Goal: Information Seeking & Learning: Check status

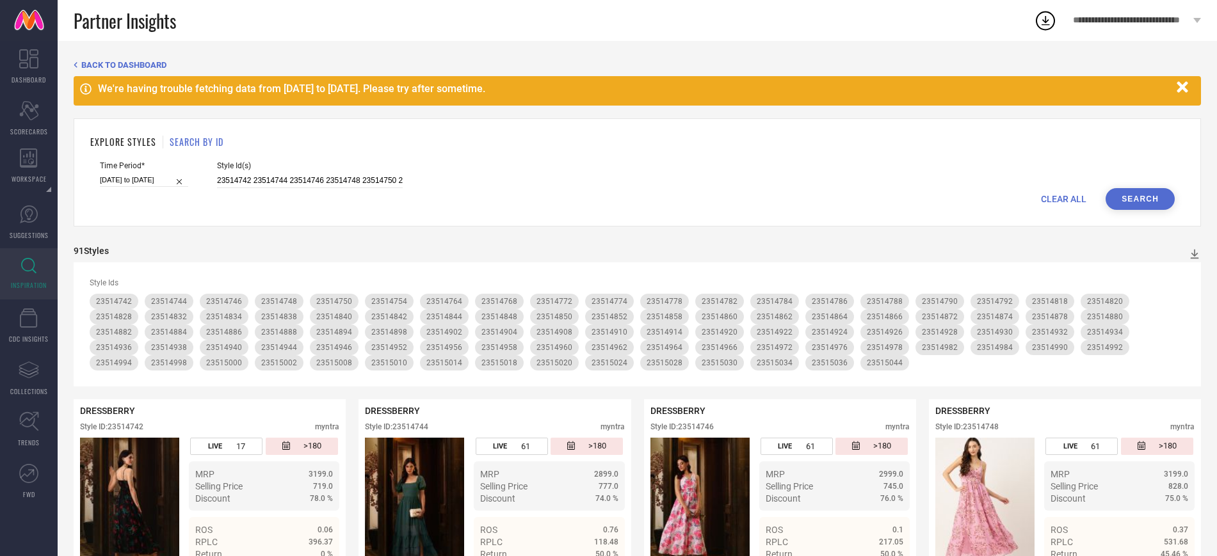
click at [269, 172] on div "Style Id(s) 23514742 23514744 23514746 23514748 23514750 23514754 23514764 2351…" at bounding box center [310, 174] width 186 height 27
click at [266, 175] on input "23514742 23514744 23514746 23514748 23514750 23514754 23514764 23514768 2351477…" at bounding box center [310, 181] width 186 height 15
paste input "33283255 33283310 33283257 33283331 33283280 33283219 33283236 33283269 3328322…"
type input "33283255 33283310 33283257 33283331 33283280 33283219 33283236 33283269 3328322…"
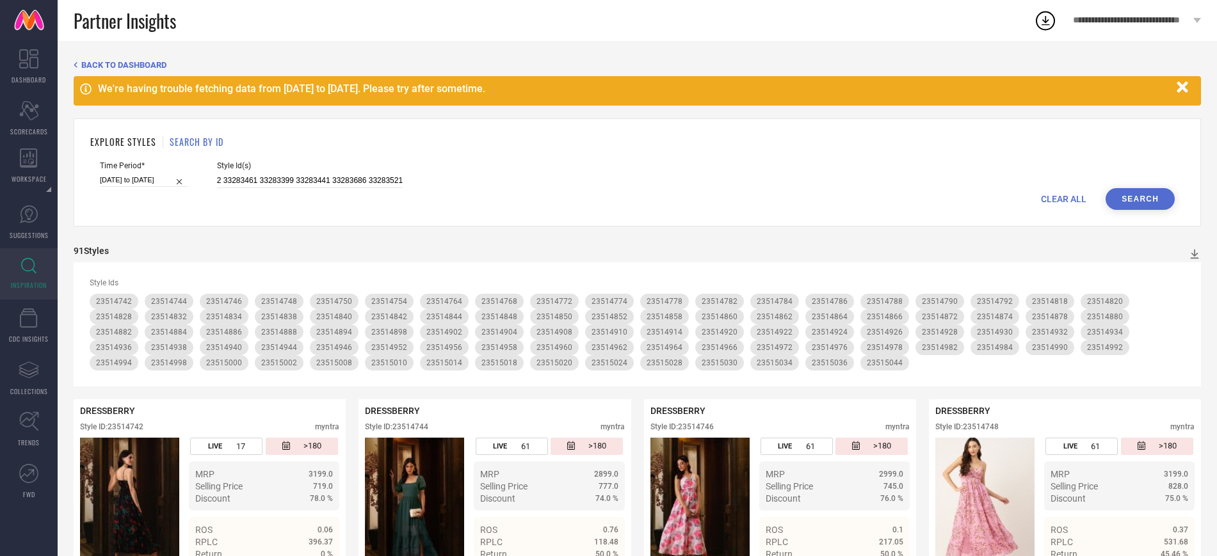
scroll to position [0, 0]
click at [1140, 196] on button "Search" at bounding box center [1140, 199] width 69 height 22
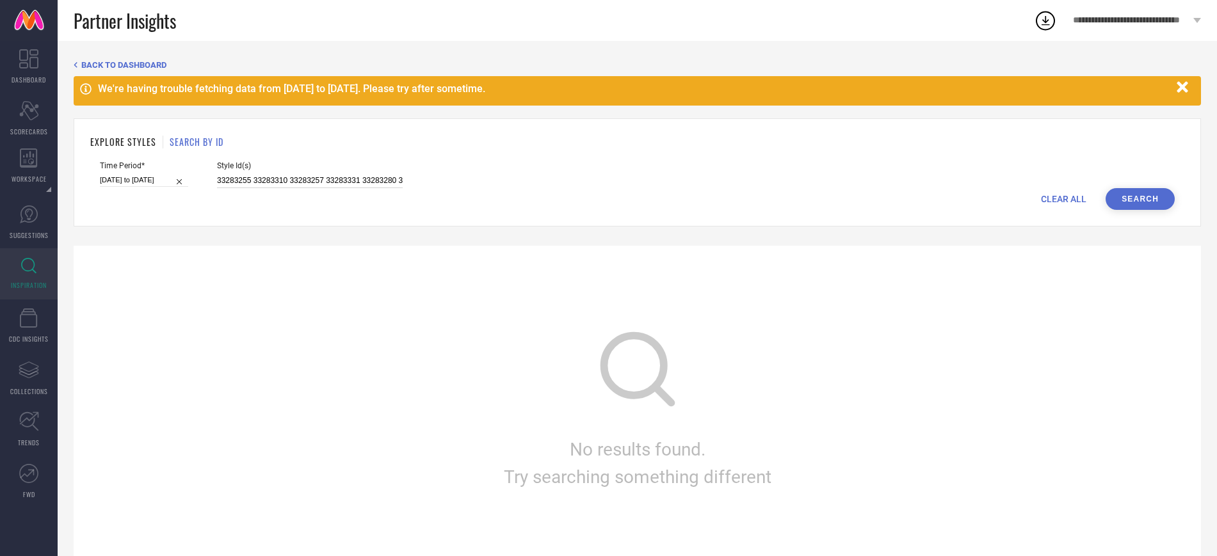
click at [343, 179] on input "33283255 33283310 33283257 33283331 33283280 33283219 33283236 33283269 3328322…" at bounding box center [310, 181] width 186 height 15
click at [1154, 208] on button "Search" at bounding box center [1140, 199] width 69 height 22
click at [1141, 202] on button "Search" at bounding box center [1140, 199] width 69 height 22
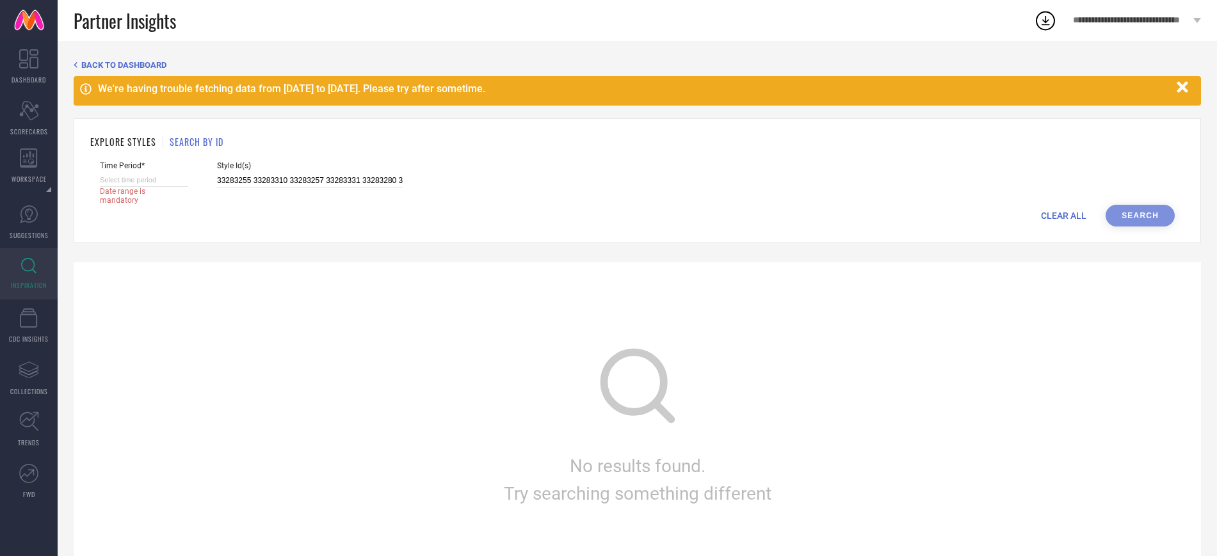
click at [180, 181] on input at bounding box center [144, 180] width 88 height 13
select select "8"
select select "2025"
select select "9"
select select "2025"
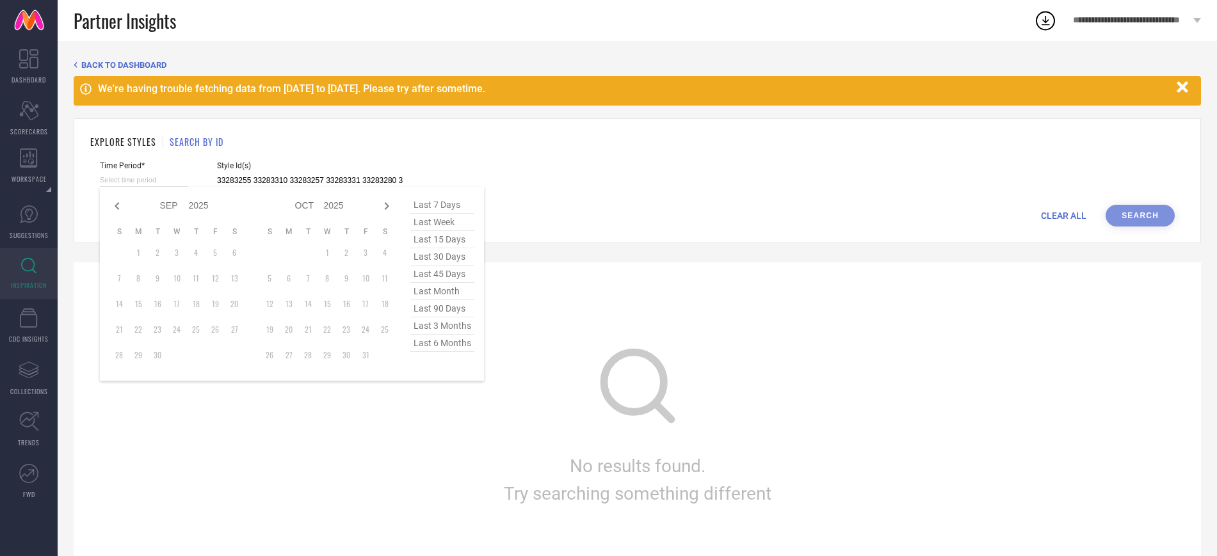
click at [445, 314] on span "last 90 days" at bounding box center [442, 308] width 64 height 17
type input "[DATE] to [DATE]"
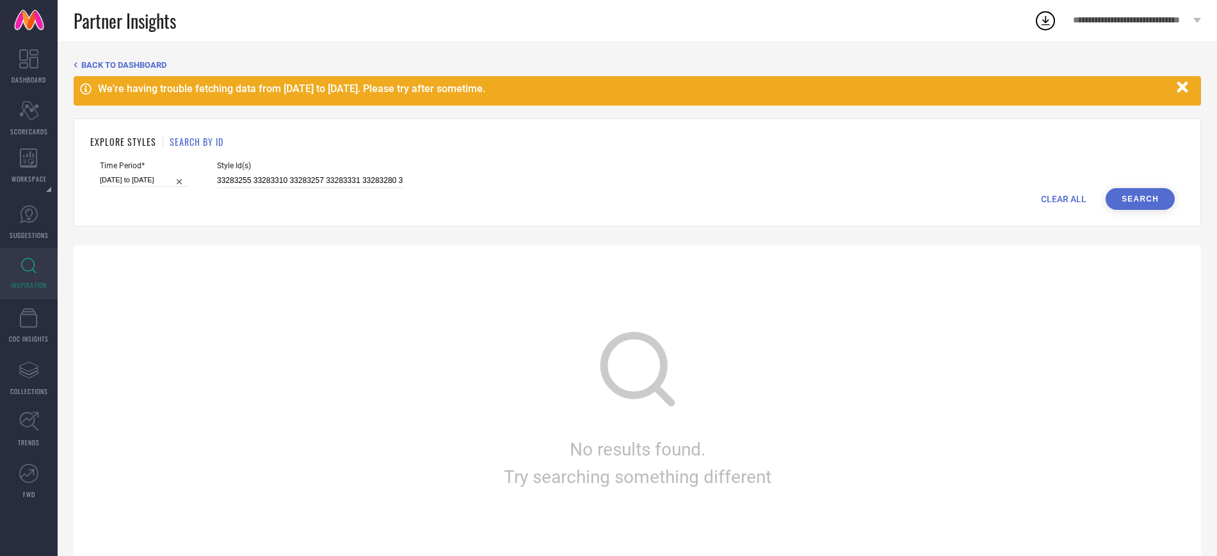
click at [1126, 202] on button "Search" at bounding box center [1140, 199] width 69 height 22
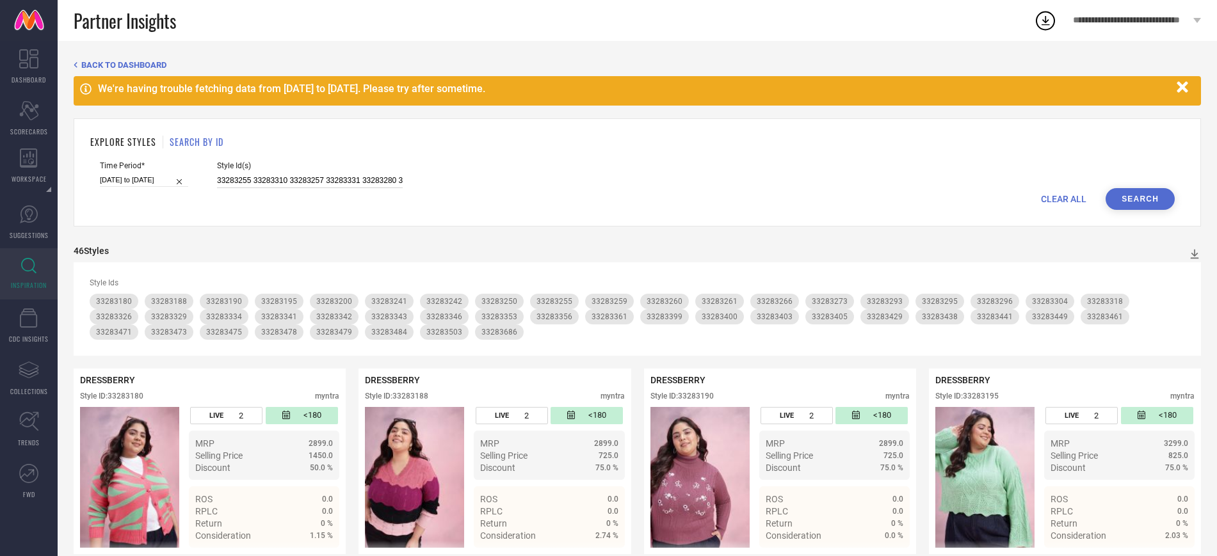
click at [259, 185] on input "33283255 33283310 33283257 33283331 33283280 33283219 33283236 33283269 3328322…" at bounding box center [310, 181] width 186 height 15
paste input "600 33283668 33283603 33283634 33283586 33283572 33283578 33283582 33283621 332…"
type input "33283600 33283668 33283603 33283634 33283586 33283572 33283578 33283582 3328362…"
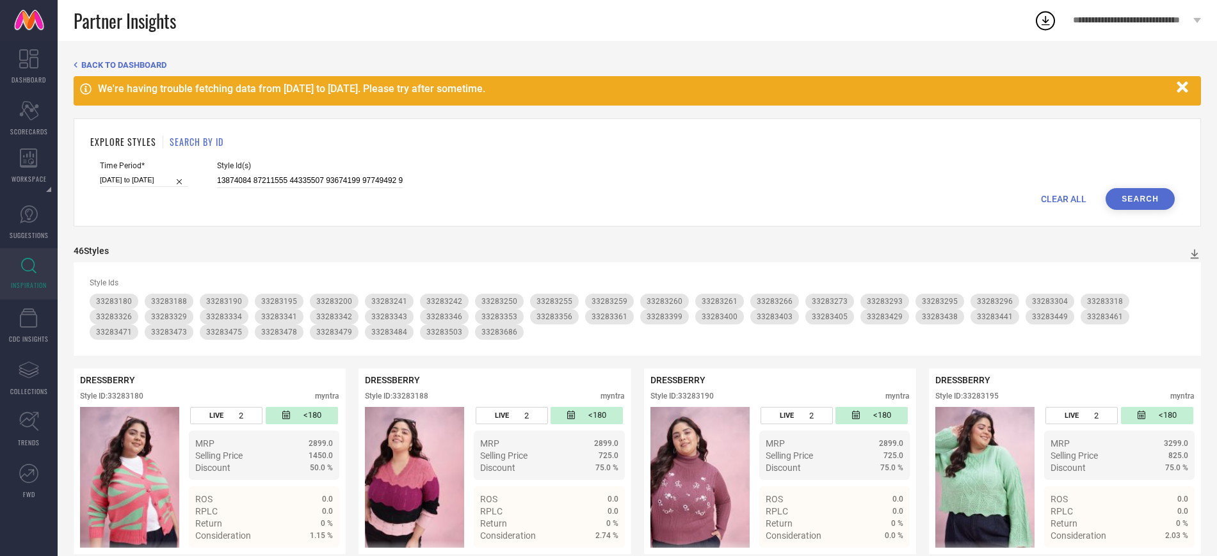
click at [1126, 199] on button "Search" at bounding box center [1140, 199] width 69 height 22
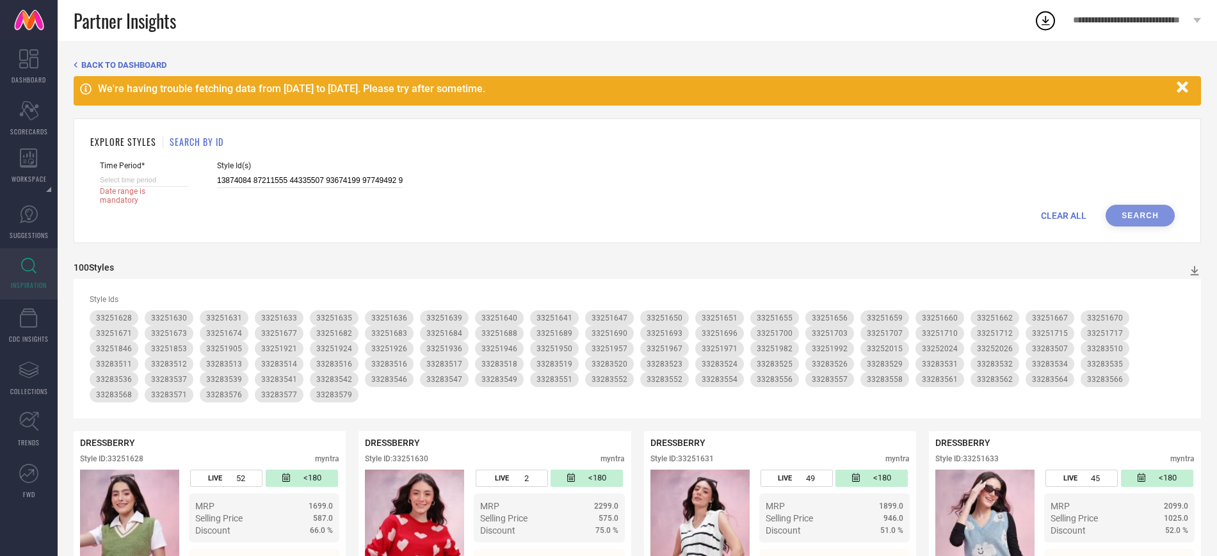
select select "8"
select select "2025"
select select "9"
select select "2025"
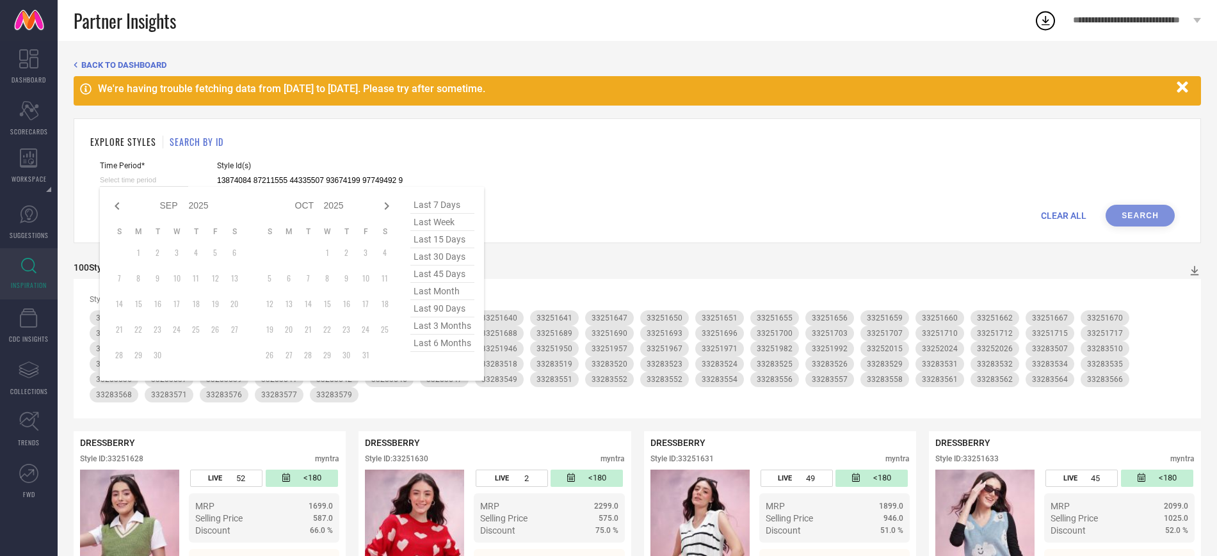
click at [185, 181] on input at bounding box center [144, 180] width 88 height 13
click at [455, 260] on span "last 30 days" at bounding box center [442, 256] width 64 height 17
type input "[DATE] to [DATE]"
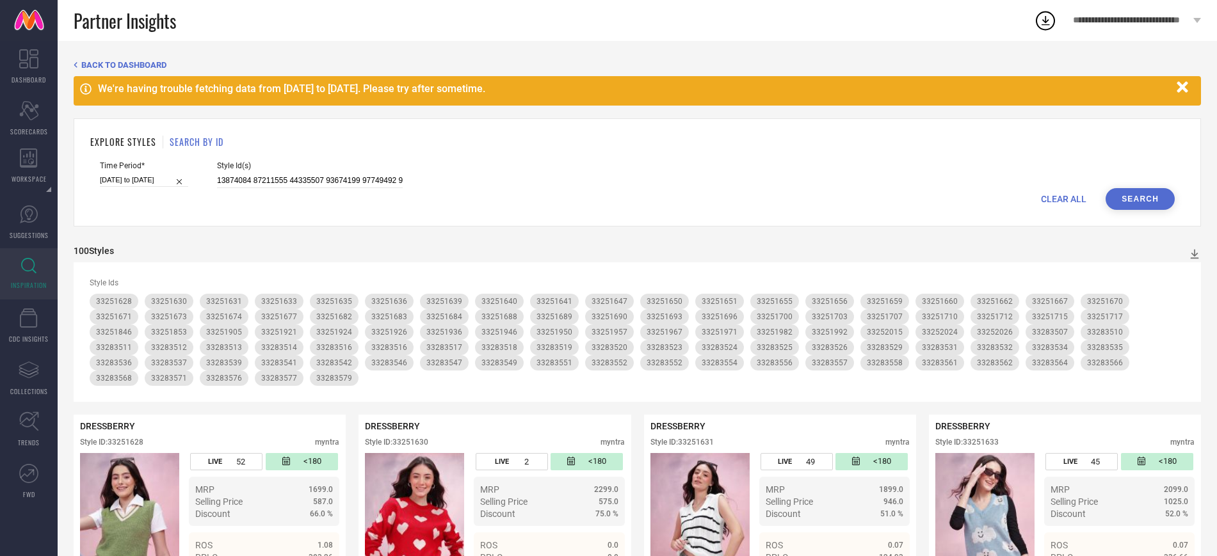
click at [1144, 194] on button "Search" at bounding box center [1140, 199] width 69 height 22
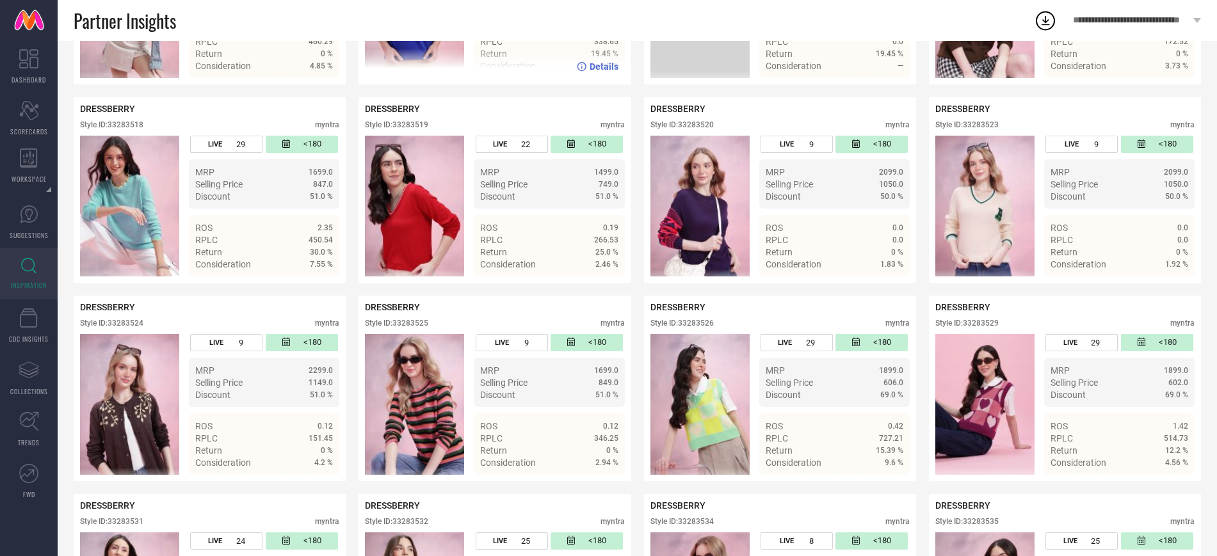
scroll to position [3493, 0]
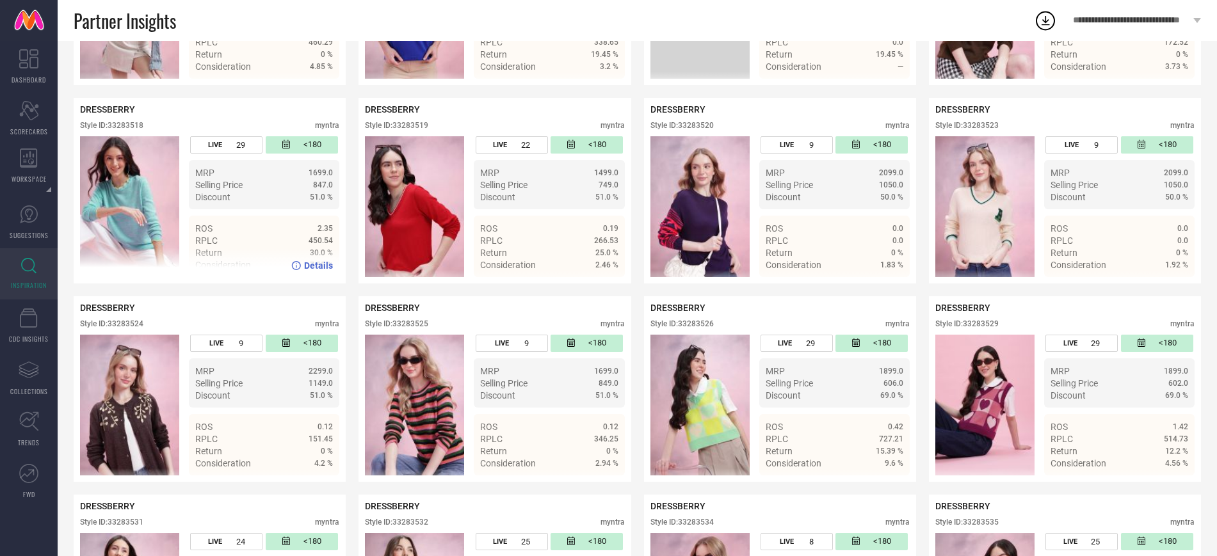
click at [135, 121] on div "Style ID: 33283518" at bounding box center [111, 125] width 63 height 9
copy div "33283518"
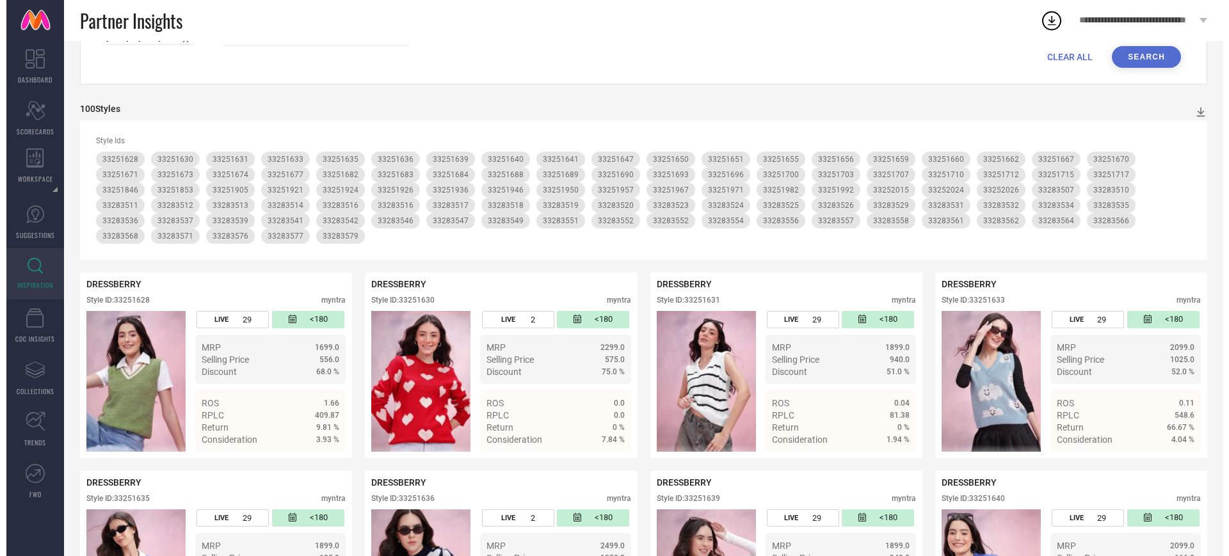
scroll to position [0, 0]
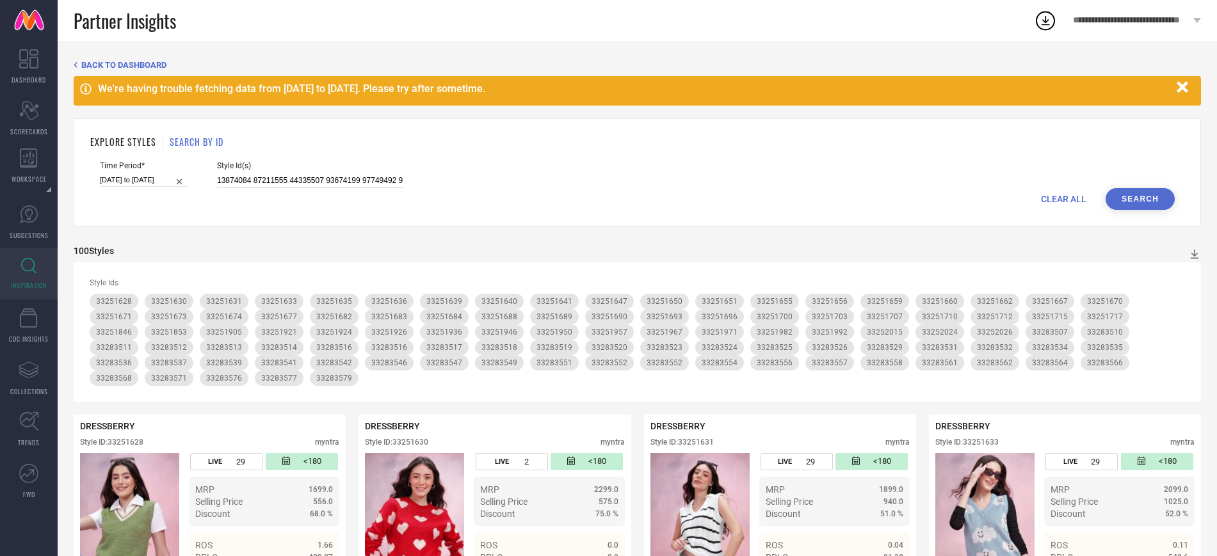
click at [232, 181] on input at bounding box center [310, 181] width 186 height 15
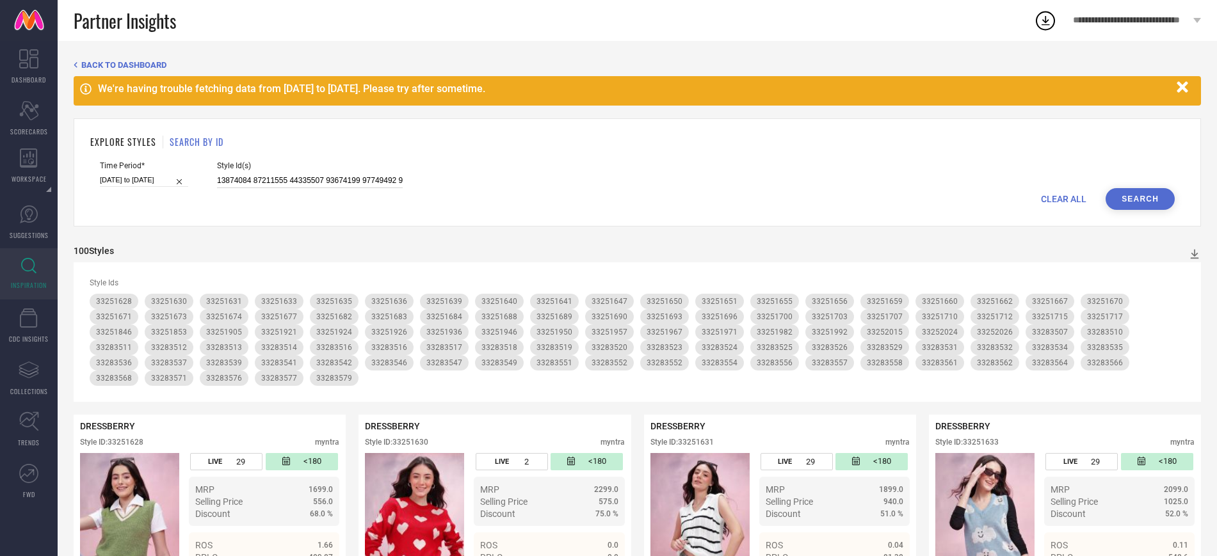
paste input "20250108"
type input "20250108"
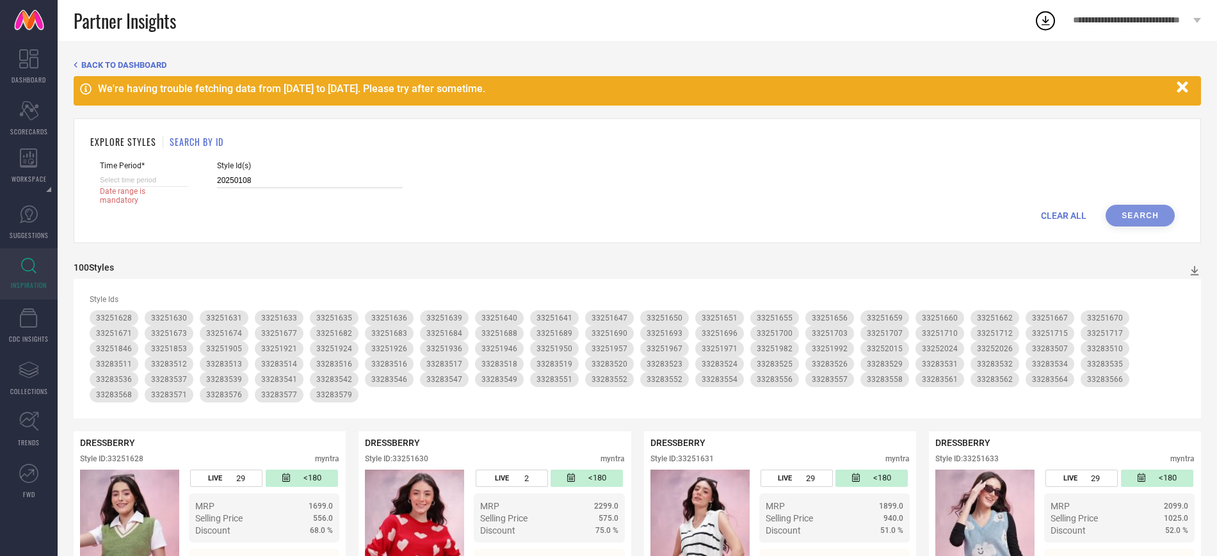
click at [182, 184] on input at bounding box center [144, 180] width 88 height 13
select select "8"
select select "2025"
select select "9"
select select "2025"
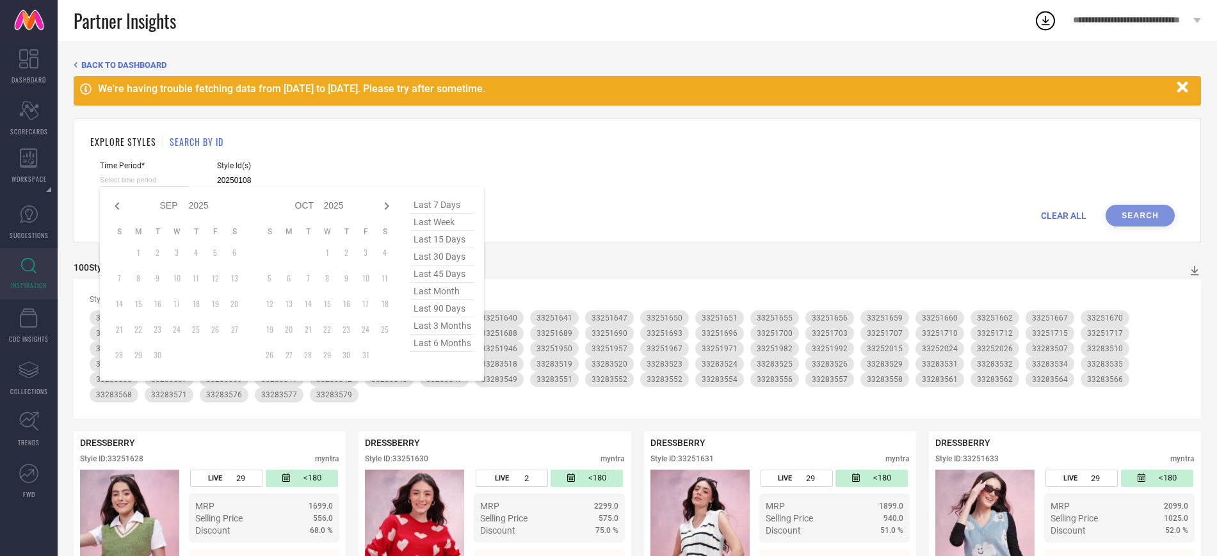
type input "20250108"
click at [116, 209] on div at bounding box center [116, 205] width 15 height 15
select select "7"
select select "2025"
select select "8"
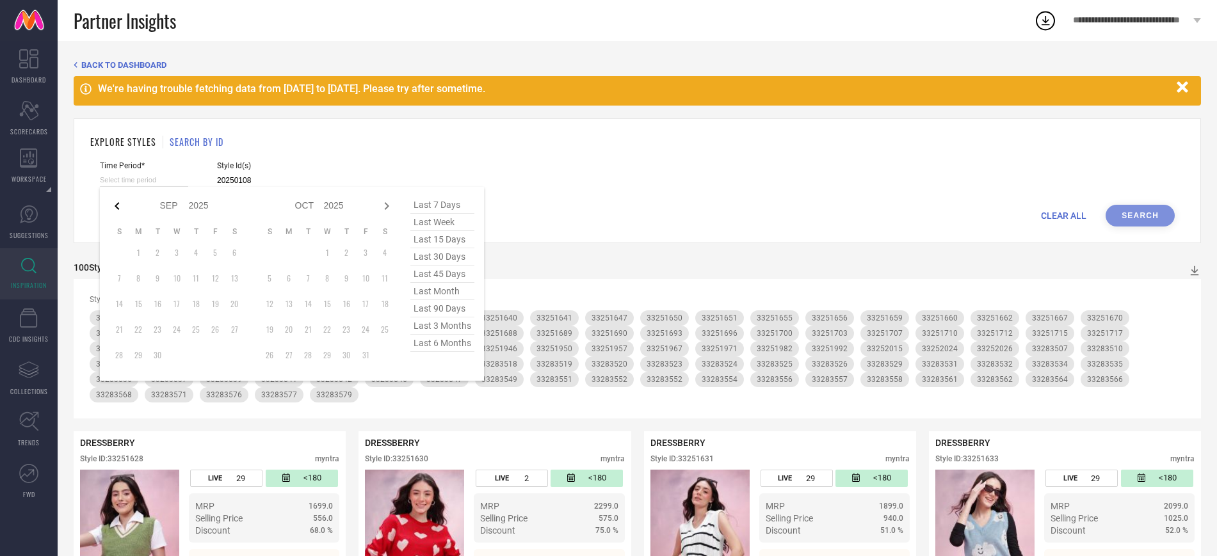
select select "2025"
click at [116, 209] on icon at bounding box center [116, 205] width 15 height 15
select select "5"
select select "2025"
select select "6"
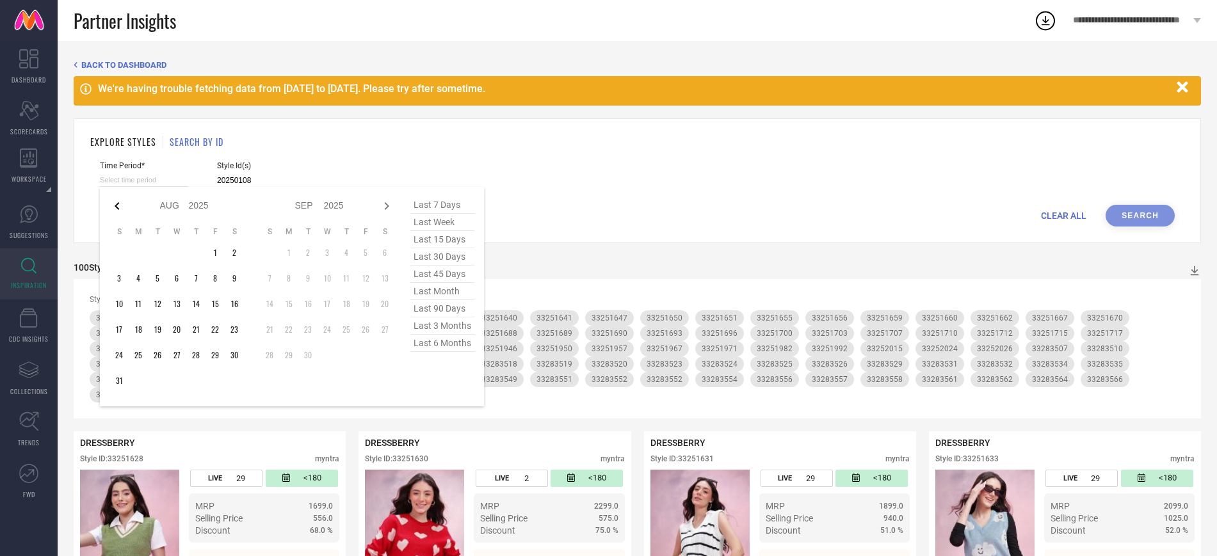
select select "2025"
click at [116, 209] on icon at bounding box center [116, 205] width 15 height 15
select select "4"
select select "2025"
select select "5"
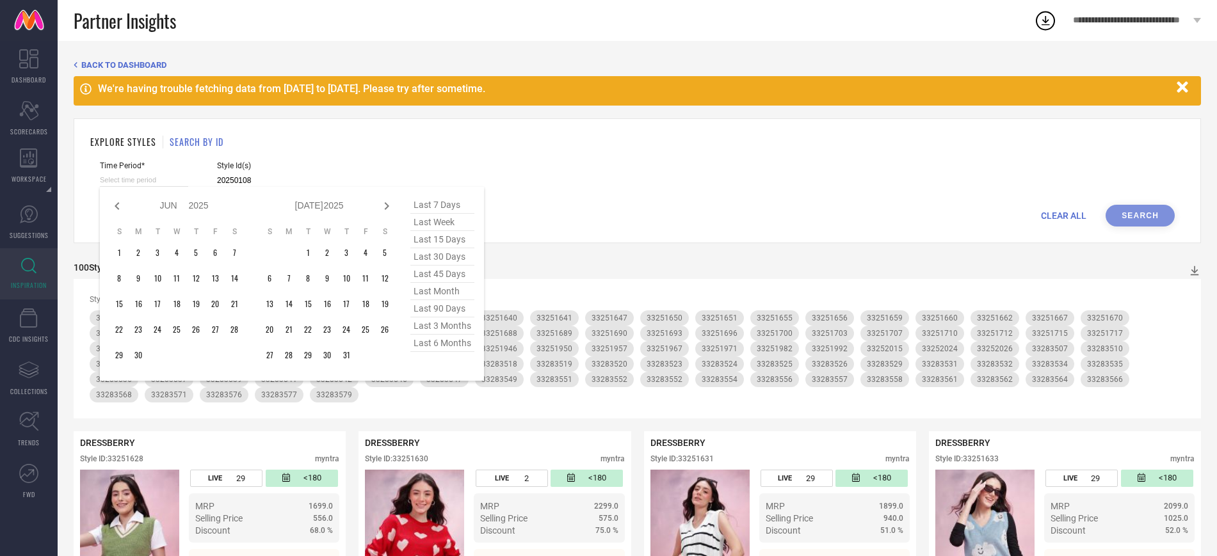
select select "2025"
click at [116, 209] on icon at bounding box center [116, 205] width 15 height 15
select select "3"
select select "2025"
select select "4"
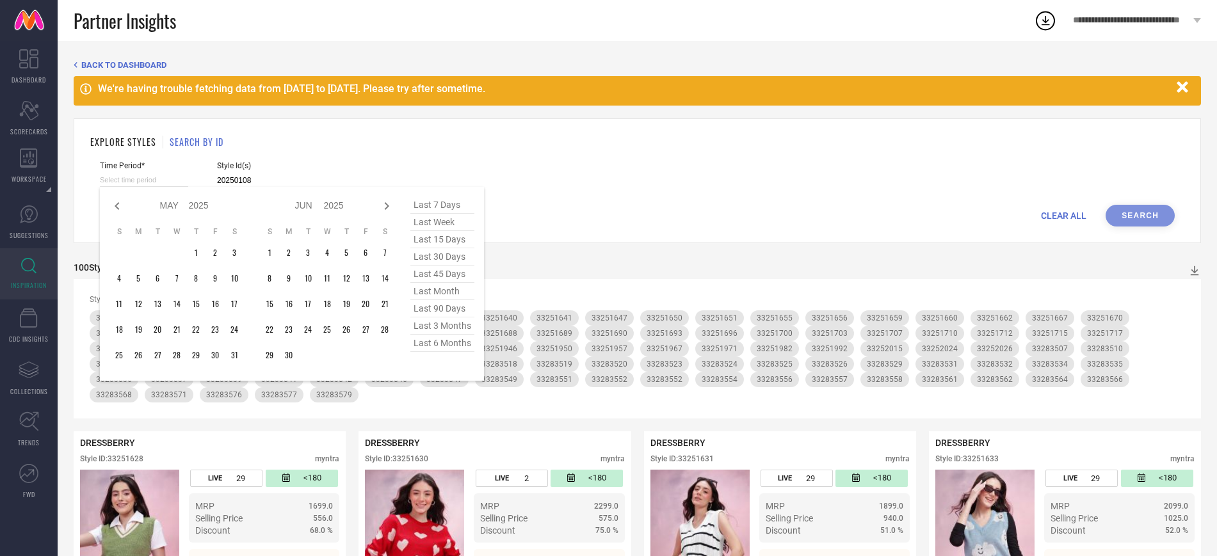
select select "2025"
click at [116, 209] on icon at bounding box center [116, 205] width 15 height 15
select select "2"
select select "2025"
select select "3"
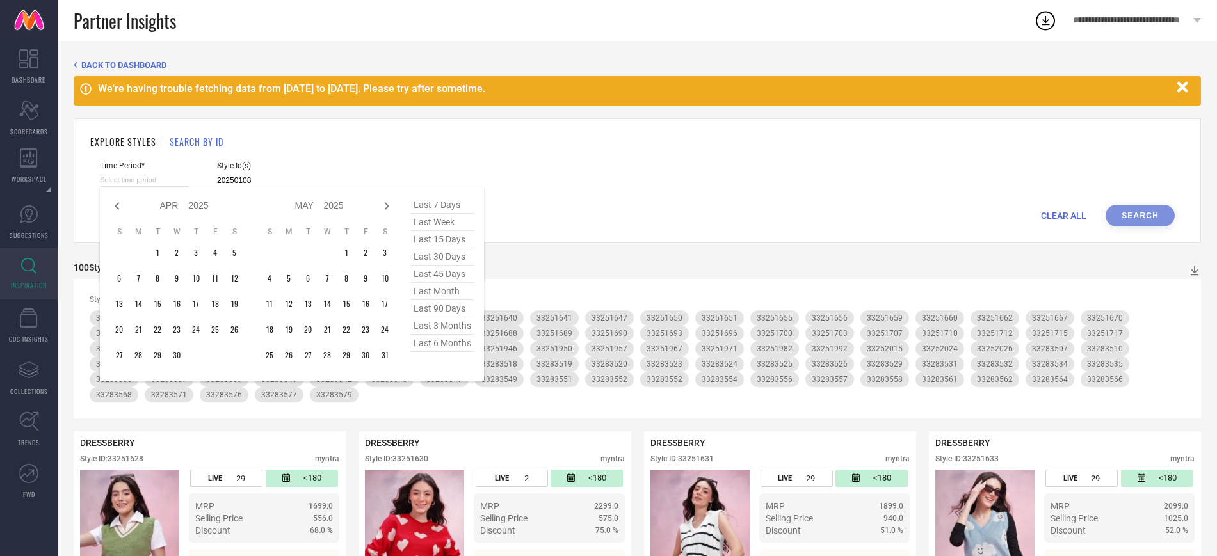
select select "2025"
click at [116, 209] on icon at bounding box center [116, 205] width 15 height 15
select select "1"
select select "2025"
select select "2"
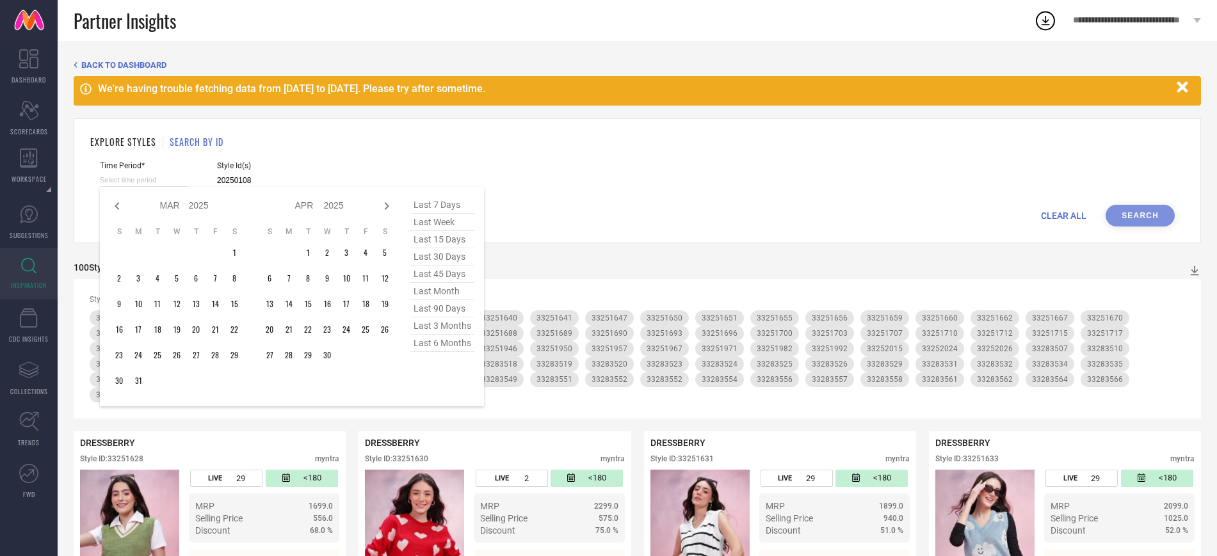
select select "2025"
click at [116, 209] on icon at bounding box center [116, 205] width 15 height 15
select select "2025"
select select "1"
select select "2025"
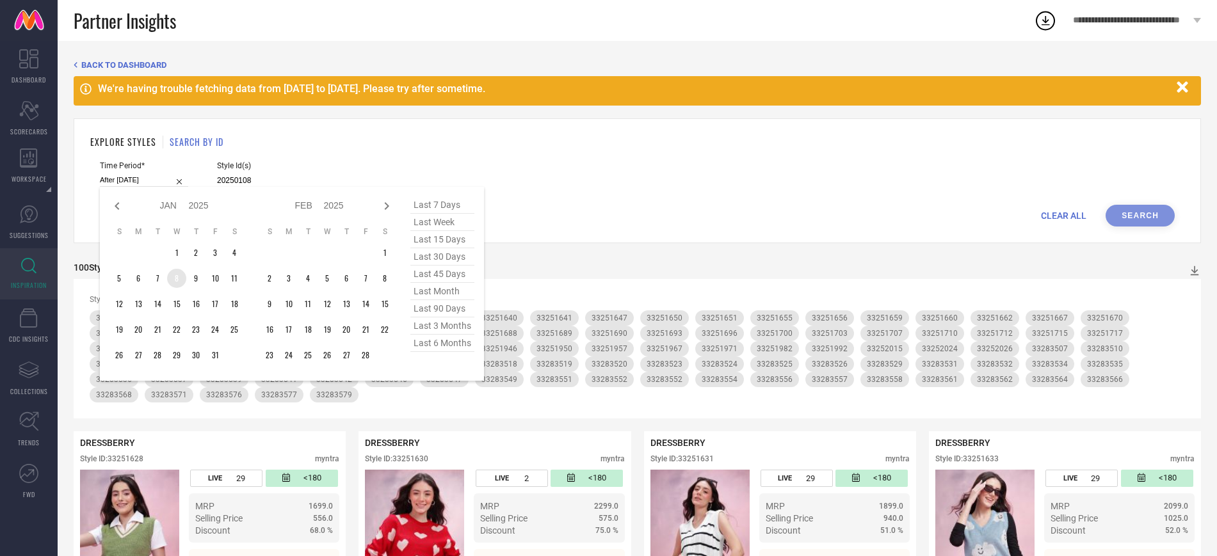
click at [177, 279] on td "8" at bounding box center [176, 278] width 19 height 19
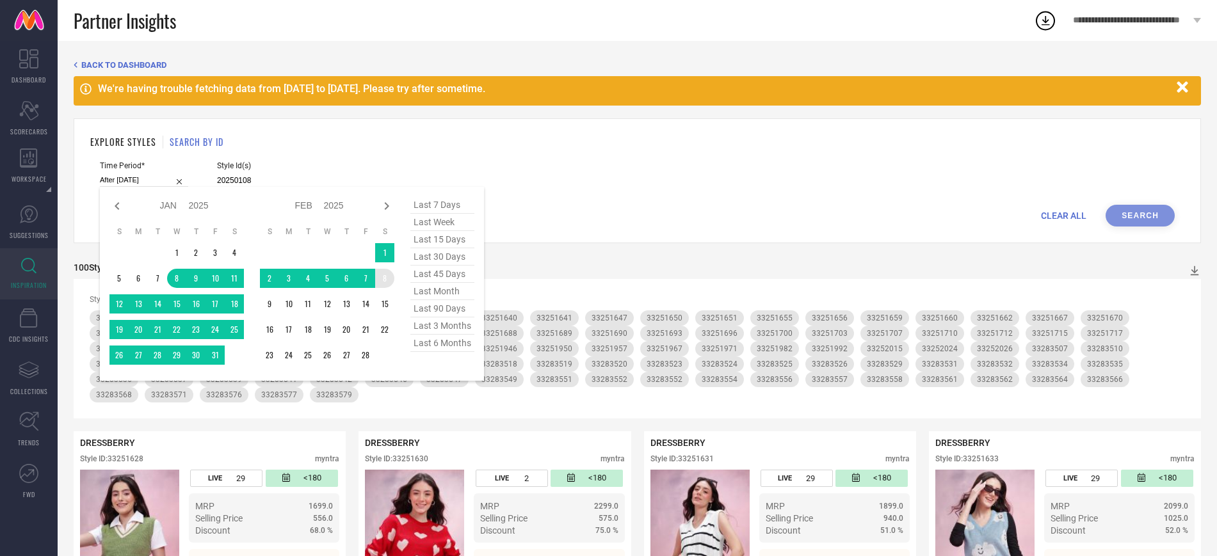
type input "[DATE] to [DATE]"
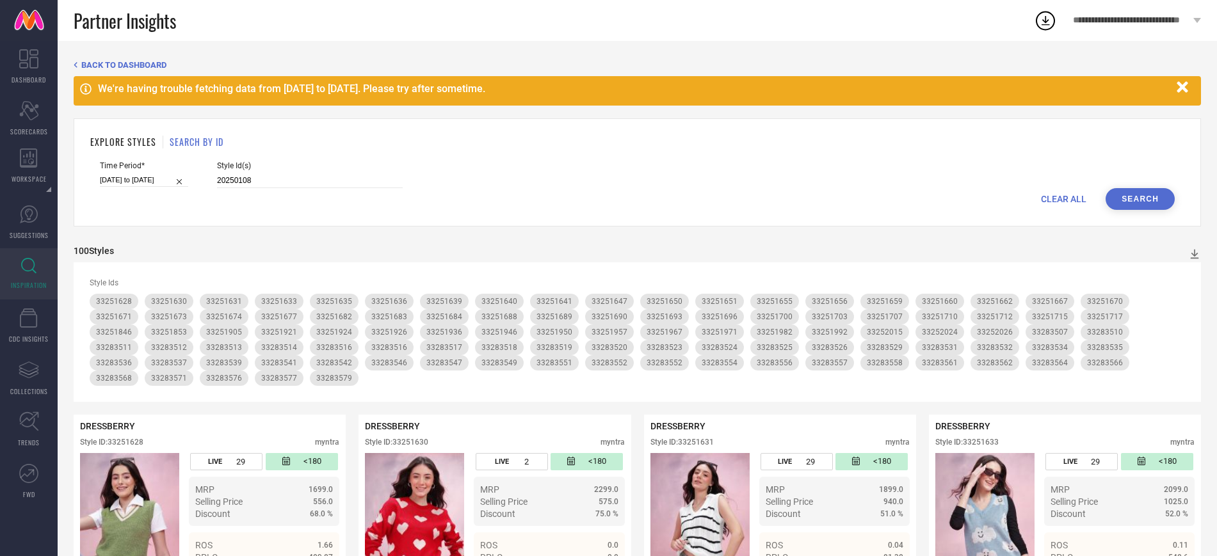
click at [1142, 188] on button "Search" at bounding box center [1140, 199] width 69 height 22
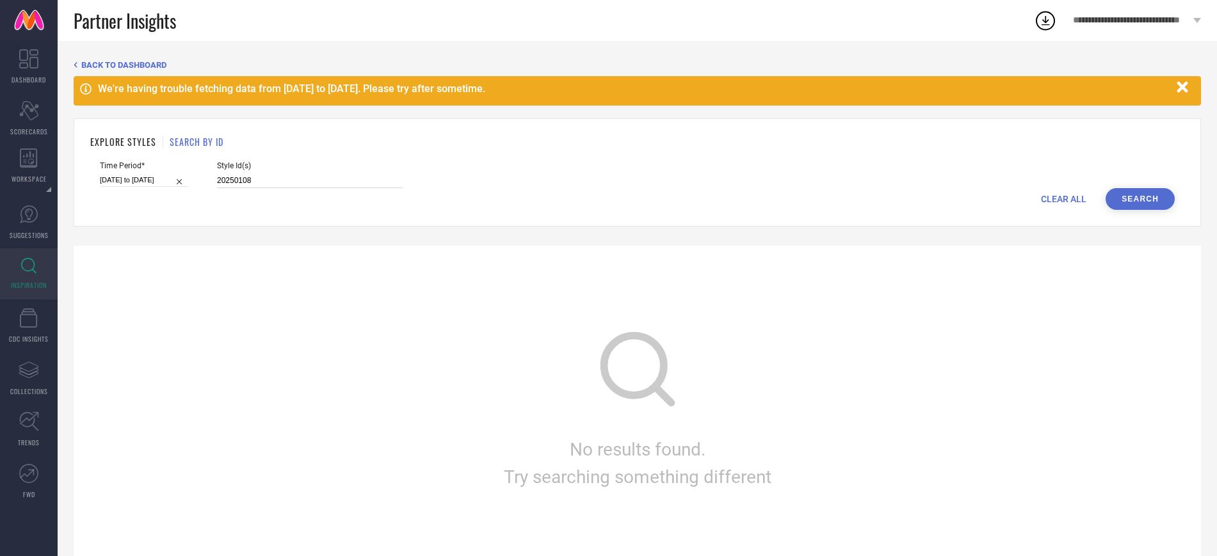
click at [259, 183] on input "20250108" at bounding box center [310, 181] width 186 height 15
paste input "17486034"
click at [1127, 204] on button "Search" at bounding box center [1140, 199] width 69 height 22
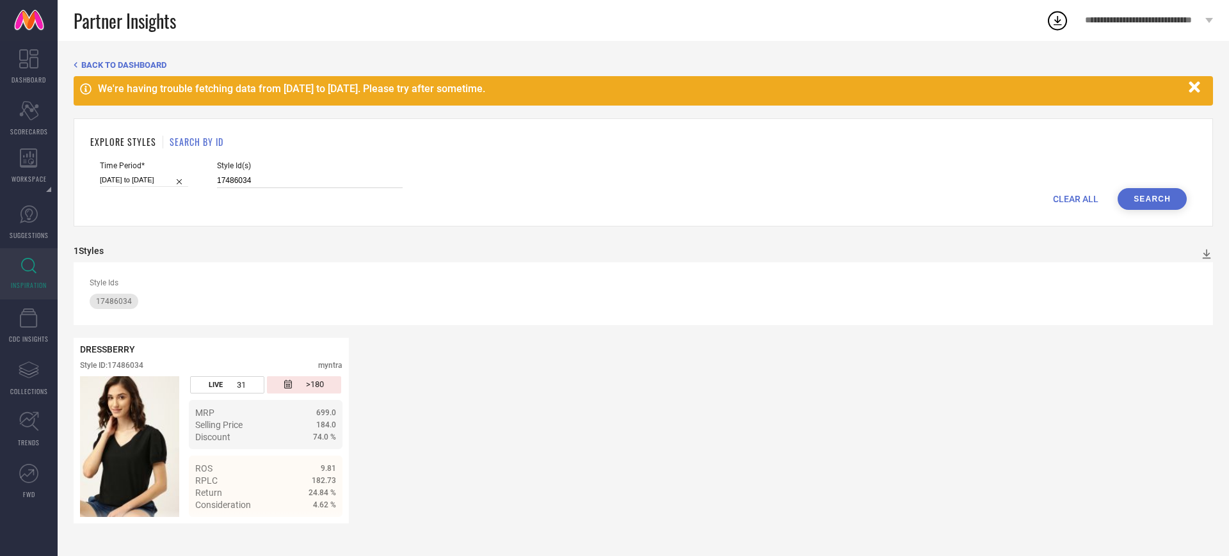
click at [259, 183] on input "17486034" at bounding box center [310, 181] width 186 height 15
paste input "3777940"
type input "13777940"
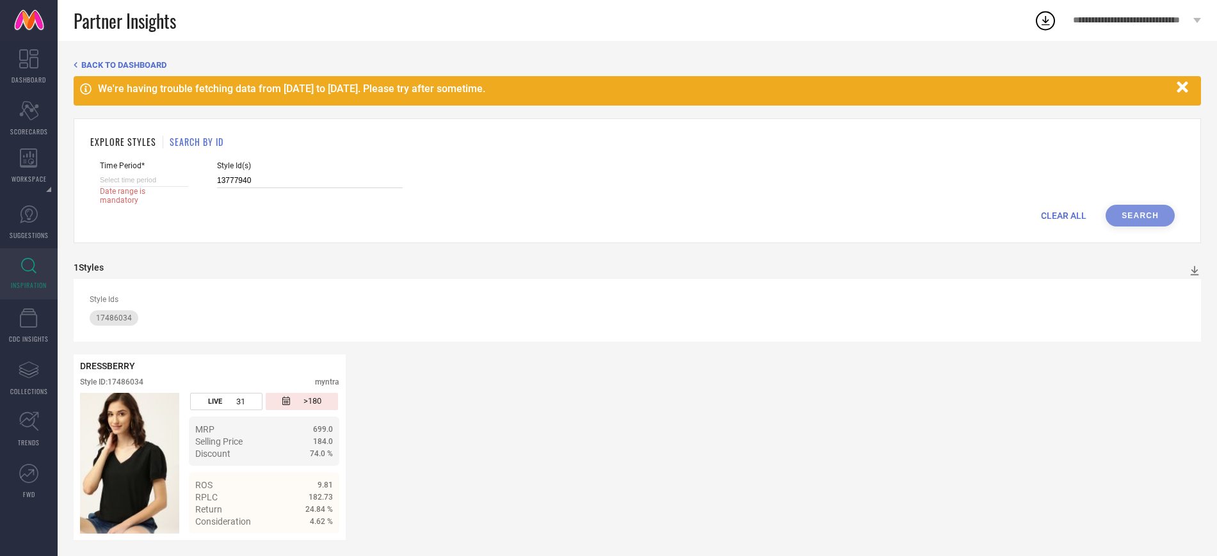
select select "8"
select select "2025"
select select "9"
select select "2025"
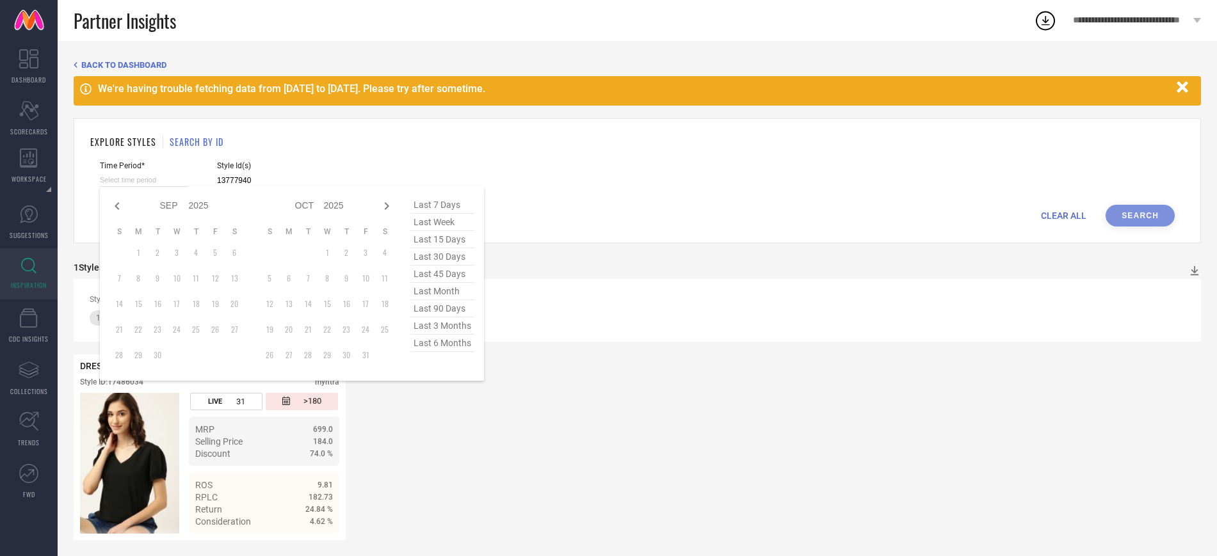
click at [184, 181] on input at bounding box center [144, 180] width 88 height 13
type input "13777940"
click at [118, 201] on icon at bounding box center [116, 205] width 15 height 15
select select "7"
select select "2025"
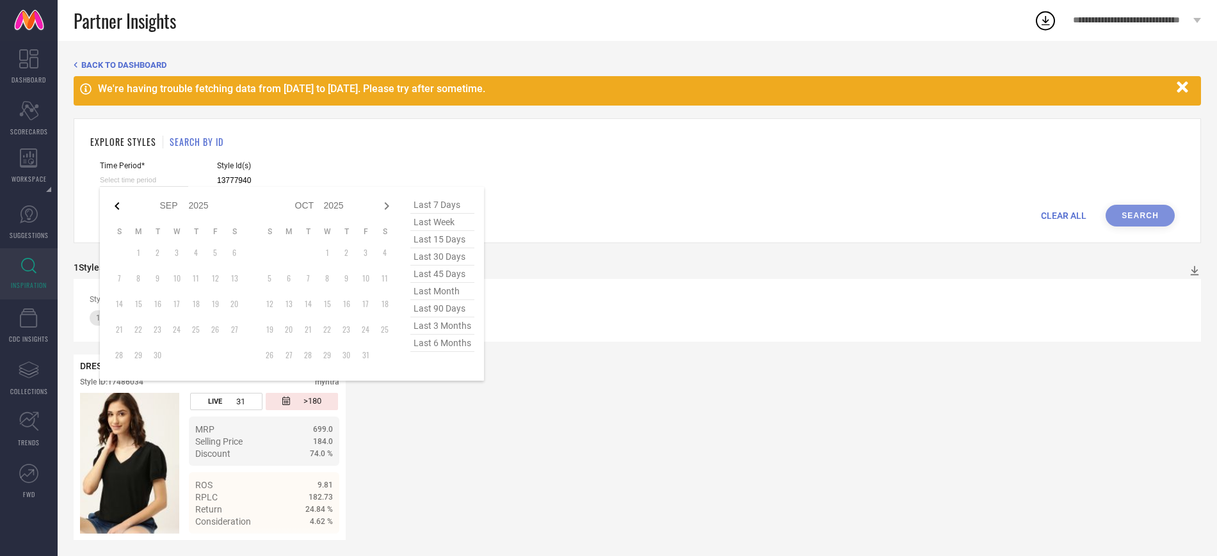
select select "8"
select select "2025"
click at [118, 201] on icon at bounding box center [116, 205] width 15 height 15
select select "6"
select select "2025"
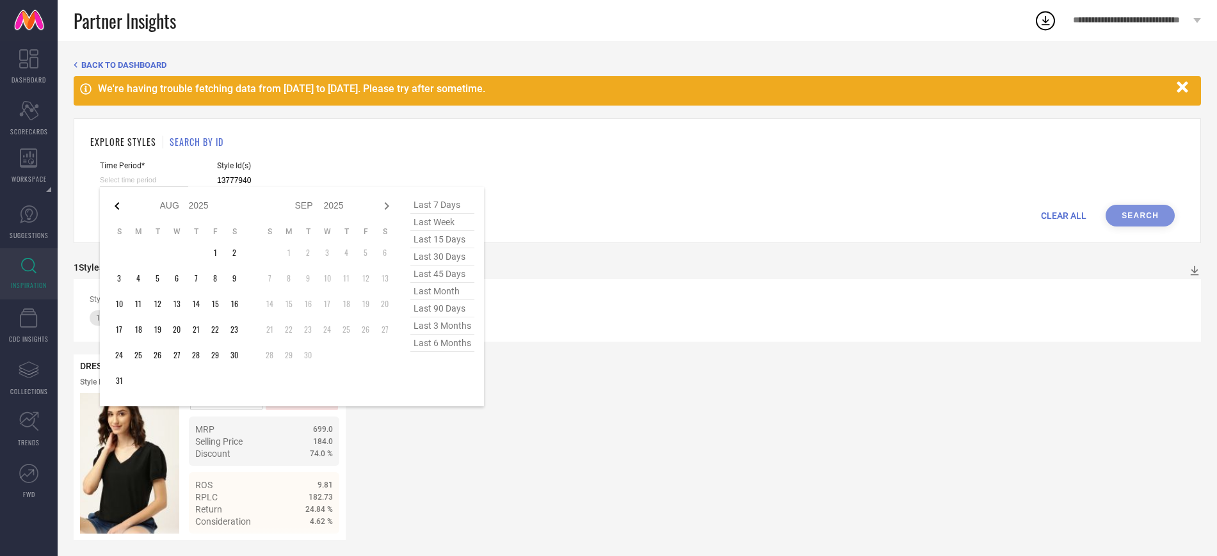
select select "7"
select select "2025"
click at [118, 201] on icon at bounding box center [116, 205] width 15 height 15
select select "4"
select select "2025"
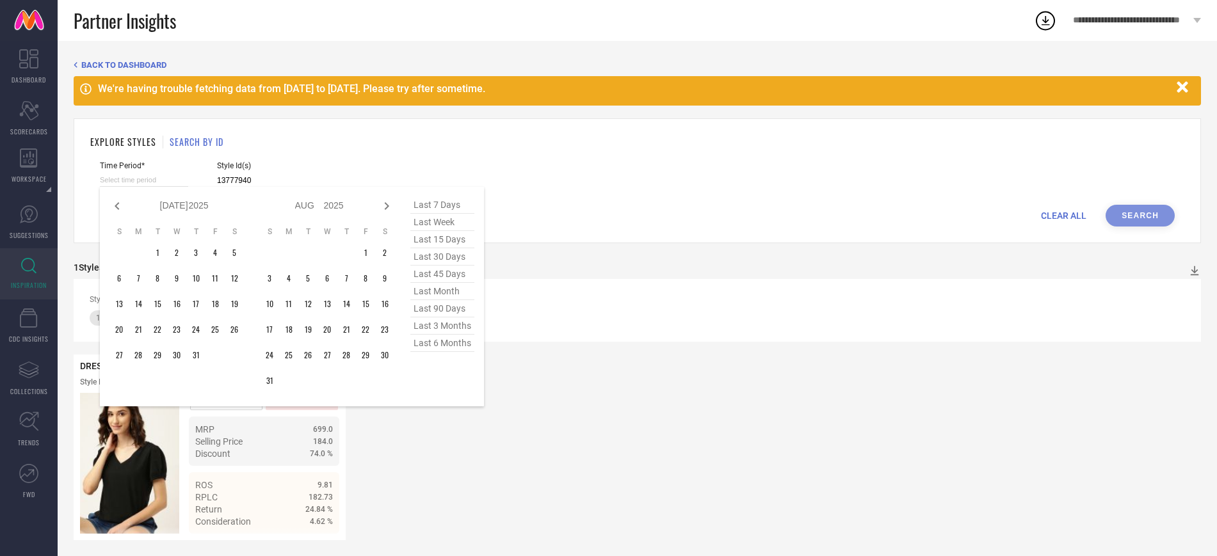
select select "5"
select select "2025"
click at [118, 201] on icon at bounding box center [116, 205] width 15 height 15
select select "3"
select select "2025"
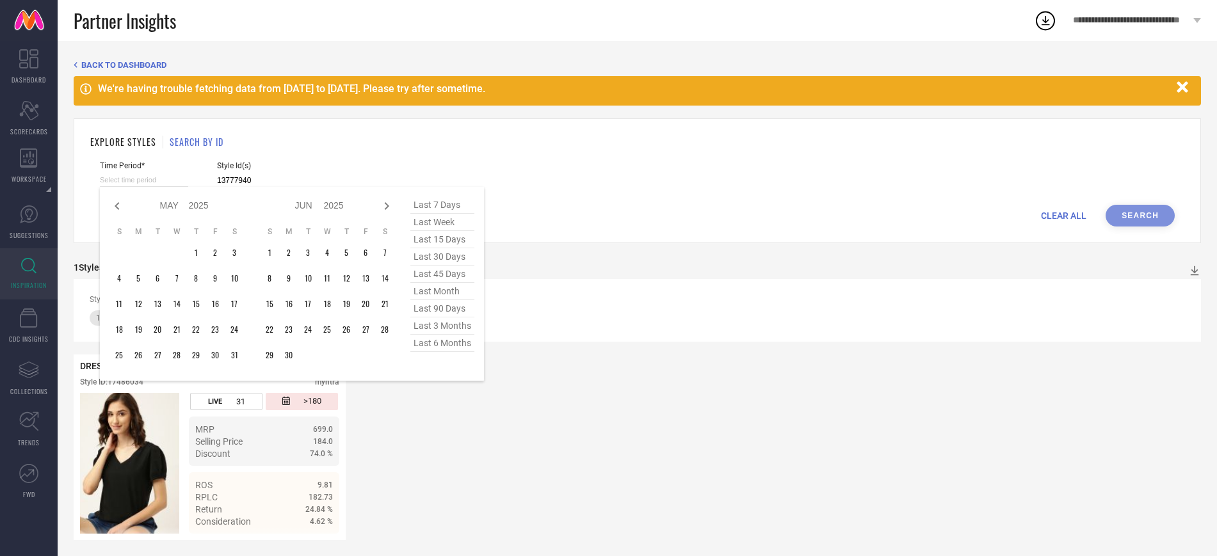
select select "4"
select select "2025"
click at [118, 201] on icon at bounding box center [116, 205] width 15 height 15
select select "1"
select select "2025"
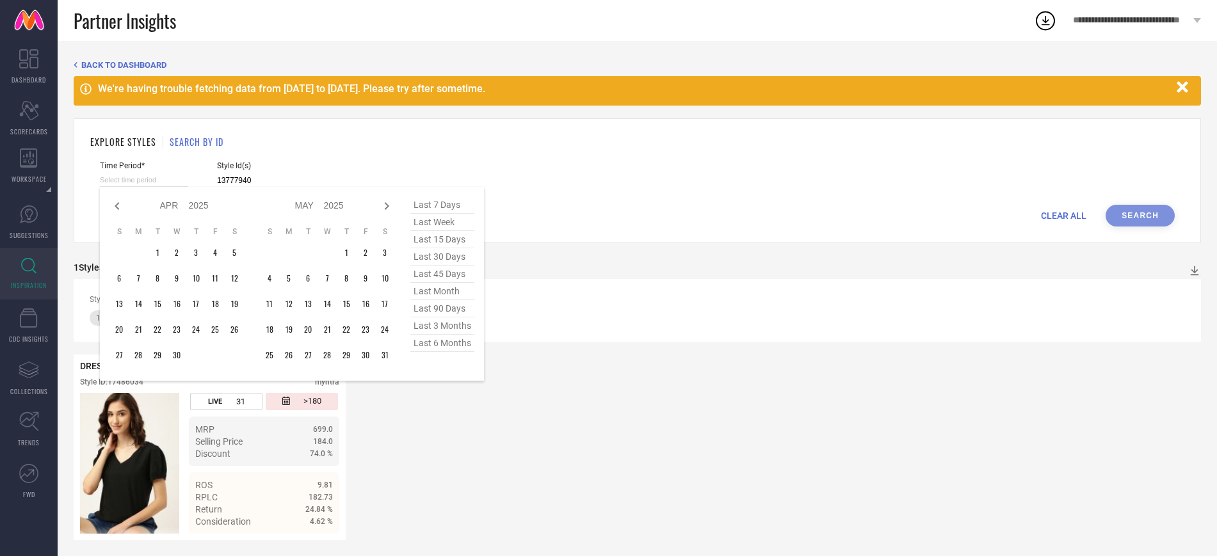
select select "2"
select select "2025"
click at [118, 201] on icon at bounding box center [116, 205] width 15 height 15
select select "2025"
select select "1"
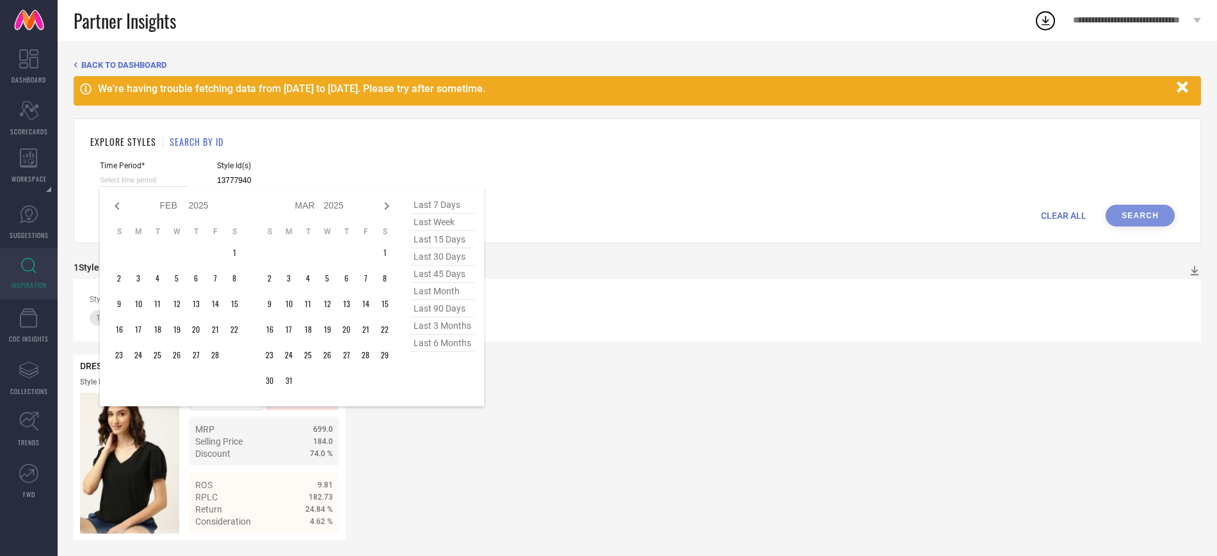
select select "2025"
click at [124, 355] on td "26" at bounding box center [118, 355] width 19 height 19
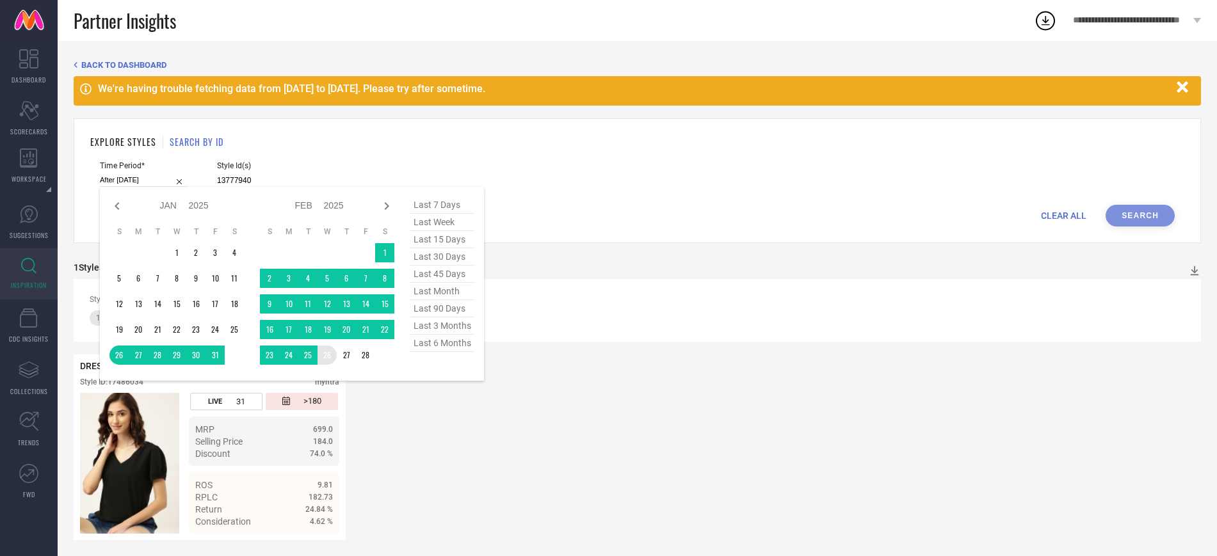
type input "[DATE] to [DATE]"
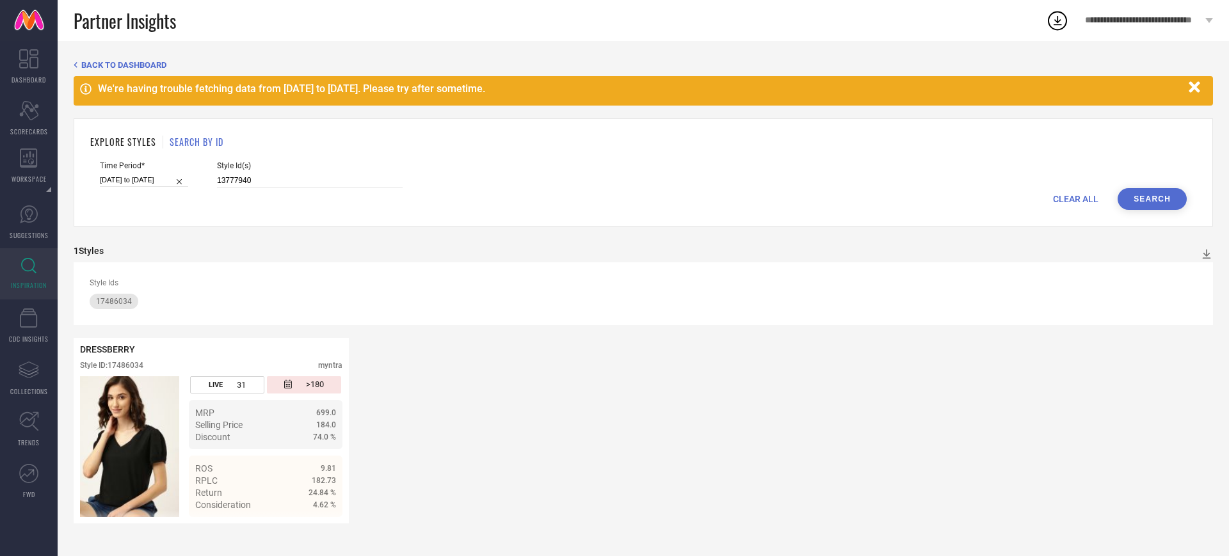
click at [1151, 202] on button "Search" at bounding box center [1152, 199] width 69 height 22
